Goal: Entertainment & Leisure: Consume media (video, audio)

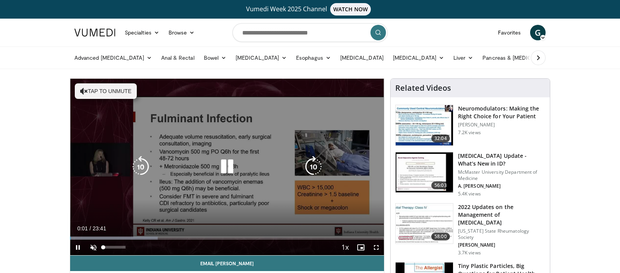
click at [93, 246] on span "Video Player" at bounding box center [93, 246] width 15 height 15
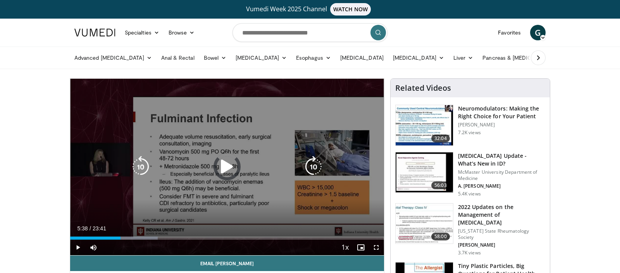
drag, startPoint x: 145, startPoint y: 235, endPoint x: 124, endPoint y: 233, distance: 20.6
click at [143, 234] on div "Loaded : 27.90% 03:48 05:38" at bounding box center [227, 235] width 314 height 7
